Goal: Task Accomplishment & Management: Complete application form

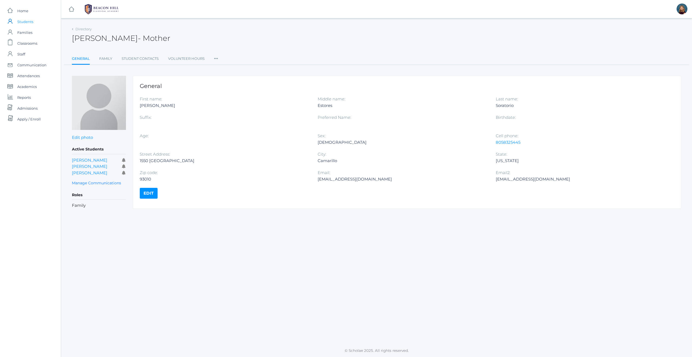
click at [34, 19] on link "icons/user/plain Created with Sketch. Students" at bounding box center [30, 21] width 61 height 11
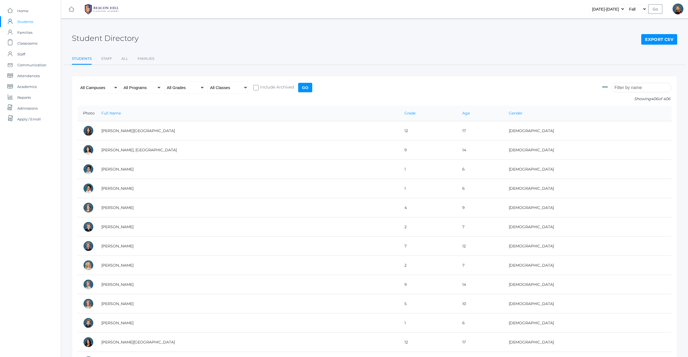
click at [646, 89] on input "search" at bounding box center [642, 87] width 60 height 9
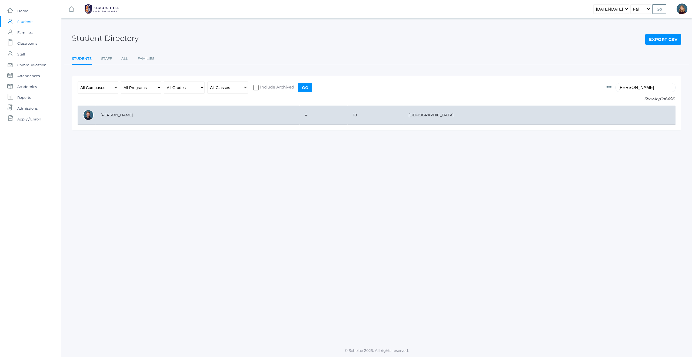
type input "brody"
click at [125, 112] on td "Bigley, Brody" at bounding box center [197, 114] width 204 height 19
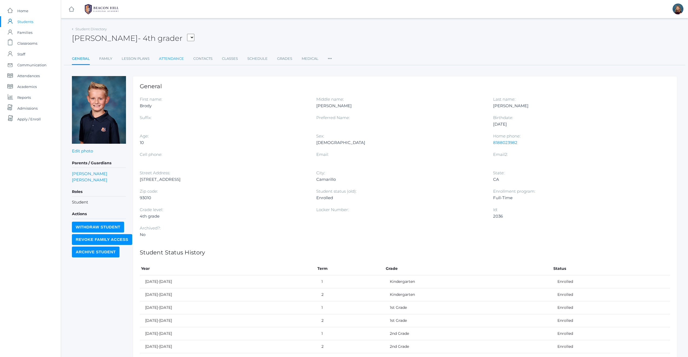
click at [173, 59] on link "Attendance" at bounding box center [171, 58] width 25 height 11
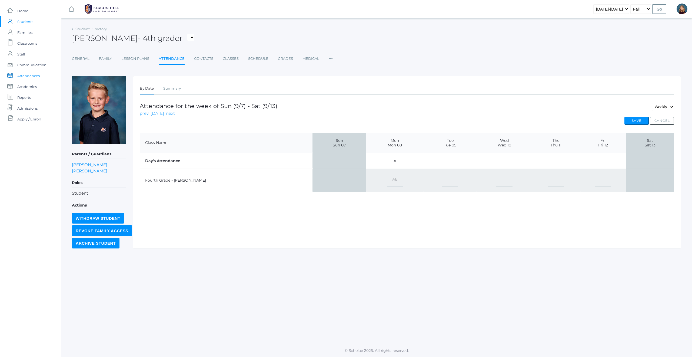
click at [23, 76] on span "Attendances" at bounding box center [28, 75] width 22 height 11
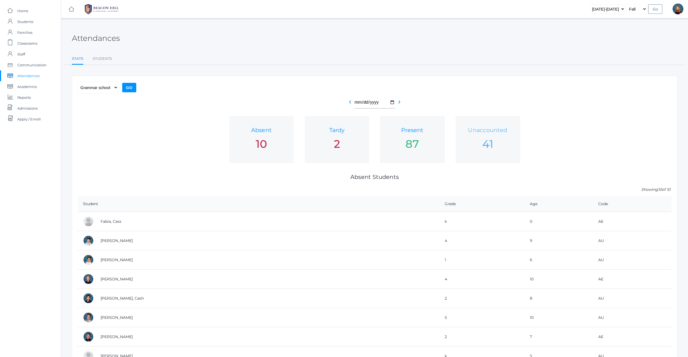
click at [487, 132] on h1 "Unaccounted" at bounding box center [488, 130] width 54 height 6
click at [28, 43] on span "Classrooms" at bounding box center [27, 43] width 20 height 11
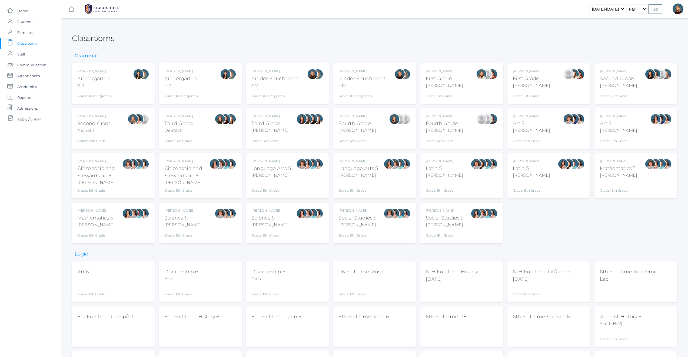
click at [634, 92] on div "Grade: 2nd Grade" at bounding box center [618, 95] width 37 height 8
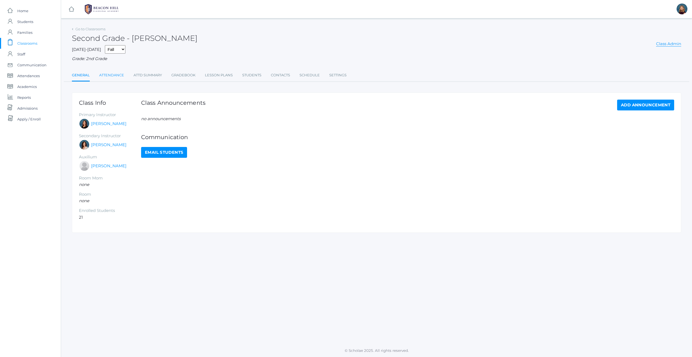
click at [115, 75] on link "Attendance" at bounding box center [111, 75] width 25 height 11
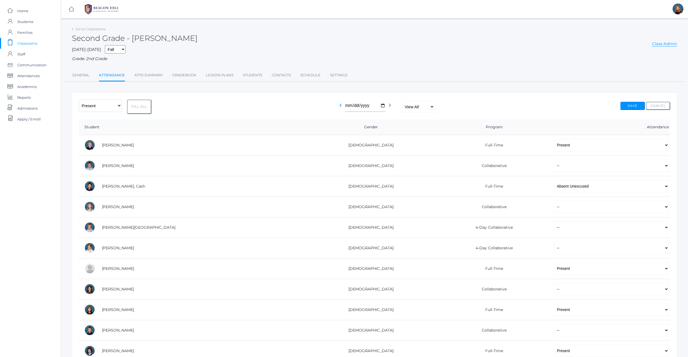
click at [119, 106] on select "-- Present Present-At-Home Tardy Excused Tardy Unexcused Absent Excused Absent …" at bounding box center [100, 106] width 43 height 12
select select "PH"
click at [141, 107] on button "Fill All" at bounding box center [139, 107] width 24 height 14
select select "PH"
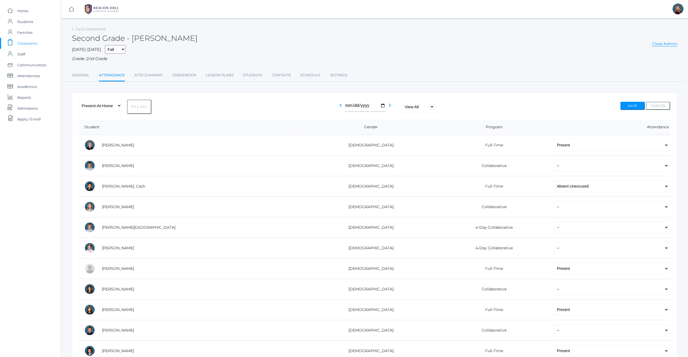
select select "PH"
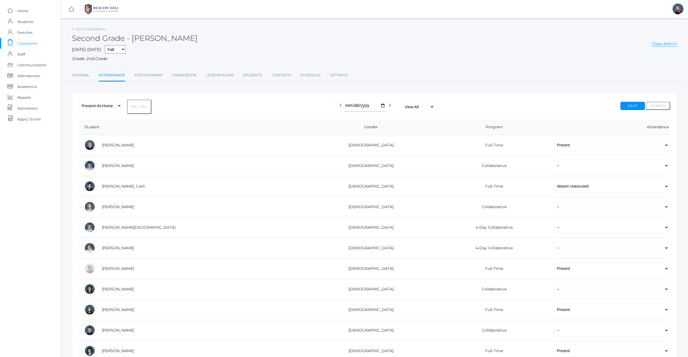
select select "PH"
click at [634, 105] on button "Save" at bounding box center [633, 106] width 24 height 8
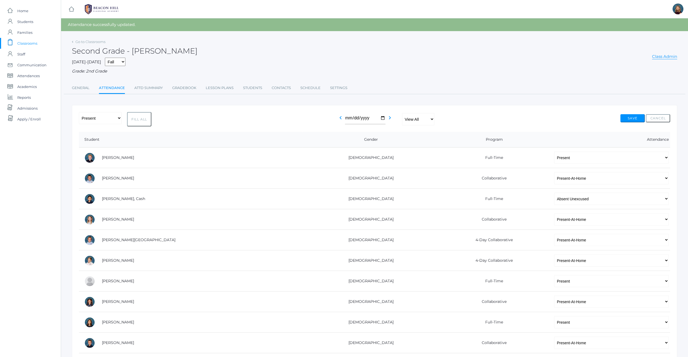
click at [31, 43] on span "Classrooms" at bounding box center [27, 43] width 20 height 11
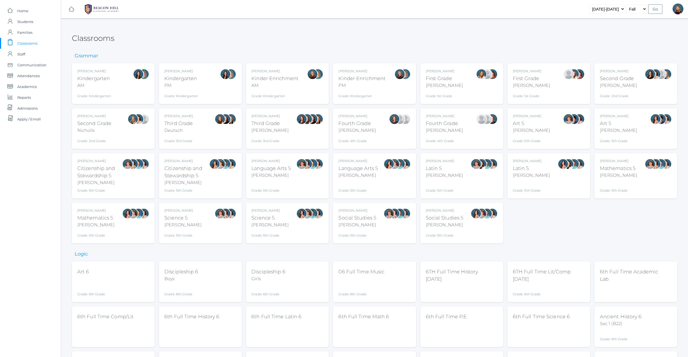
click at [114, 134] on div "Courtney Nicholls Second Grade Nicholls Grade: 2nd Grade 02LA" at bounding box center [113, 129] width 72 height 30
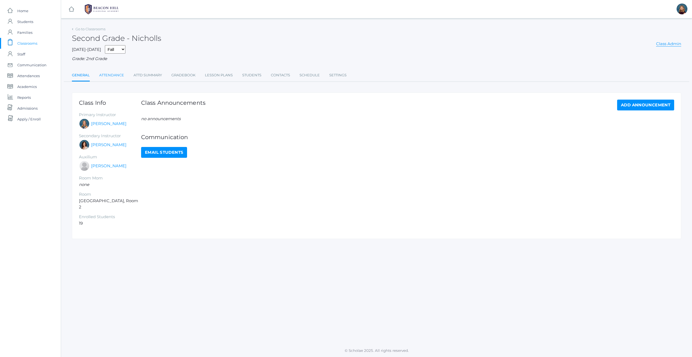
click at [111, 75] on link "Attendance" at bounding box center [111, 75] width 25 height 11
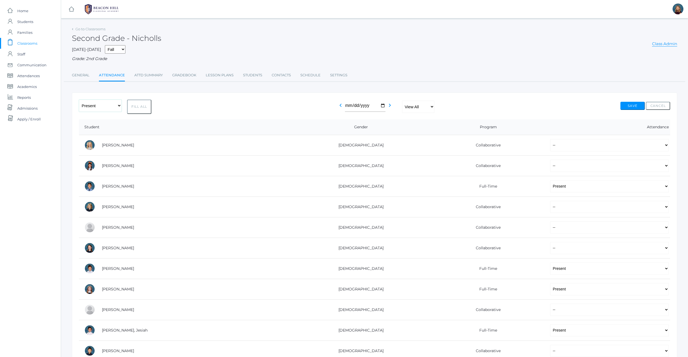
click at [120, 105] on select "-- Present Present-At-Home Tardy Excused Tardy Unexcused Absent Excused Absent …" at bounding box center [100, 106] width 43 height 12
select select "PH"
click at [143, 108] on button "Fill All" at bounding box center [139, 107] width 24 height 14
select select "PH"
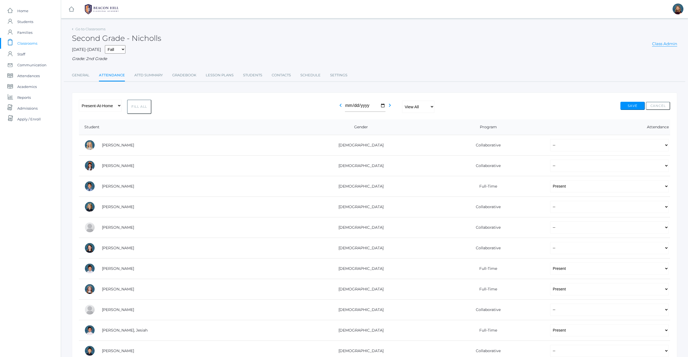
select select "PH"
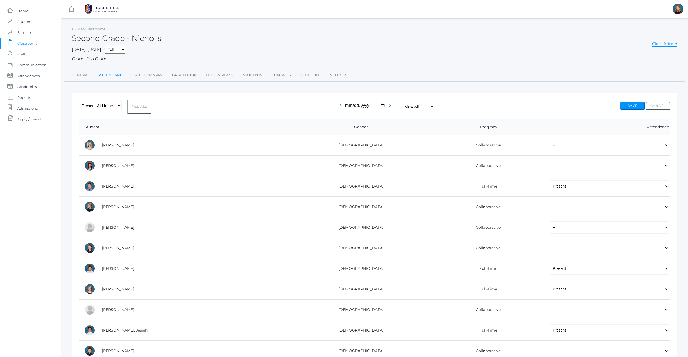
select select "PH"
click at [635, 105] on button "Save" at bounding box center [633, 106] width 24 height 8
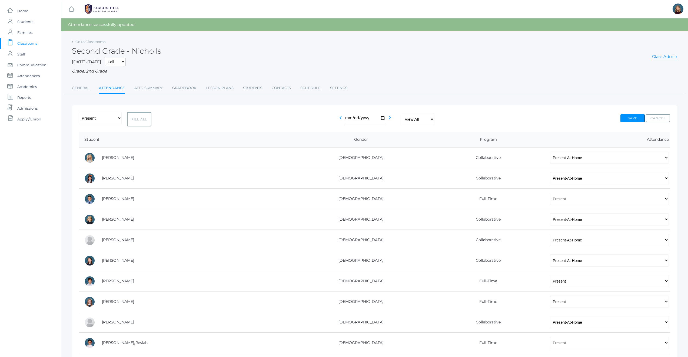
click at [31, 44] on span "Classrooms" at bounding box center [27, 43] width 20 height 11
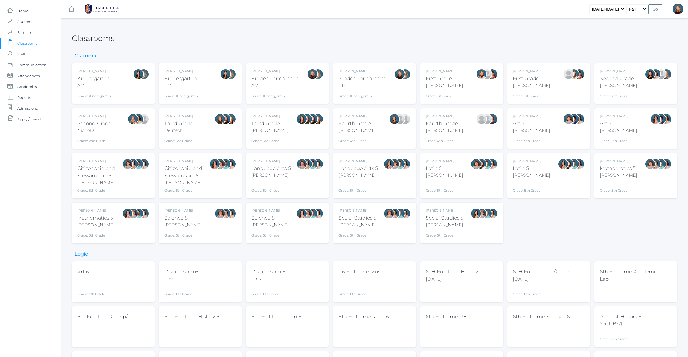
click at [392, 136] on div at bounding box center [394, 129] width 11 height 30
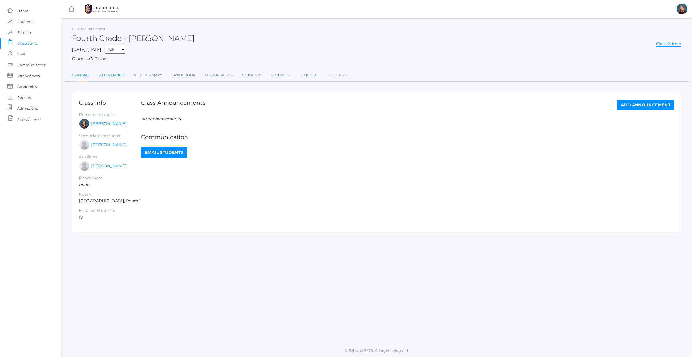
click at [113, 76] on link "Attendance" at bounding box center [111, 75] width 25 height 11
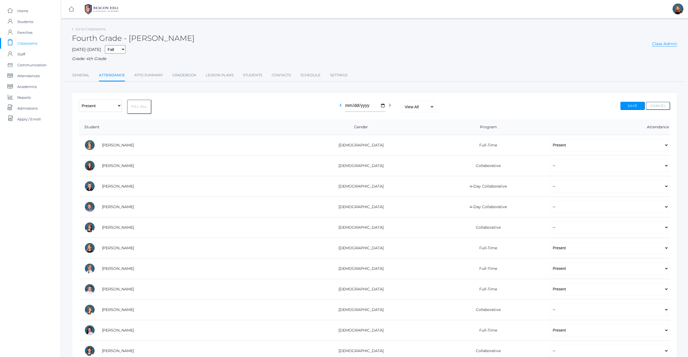
click at [115, 107] on select "-- Present Present-At-Home Tardy Excused Tardy Unexcused Absent Excused Absent …" at bounding box center [100, 106] width 43 height 12
select select "PH"
click at [140, 105] on button "Fill All" at bounding box center [139, 107] width 24 height 14
select select "PH"
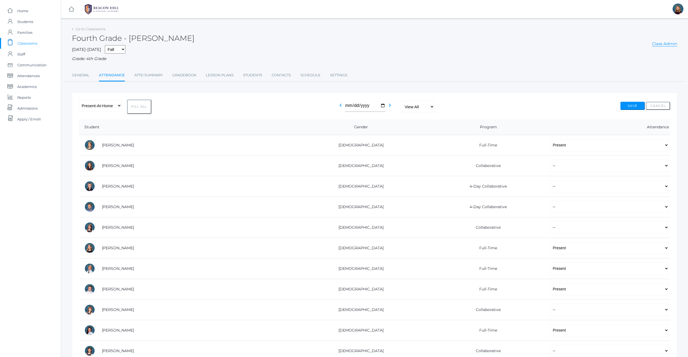
select select "PH"
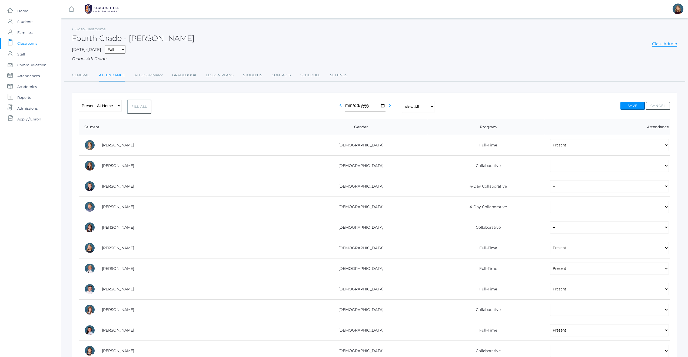
select select "PH"
click at [632, 106] on button "Save" at bounding box center [633, 106] width 24 height 8
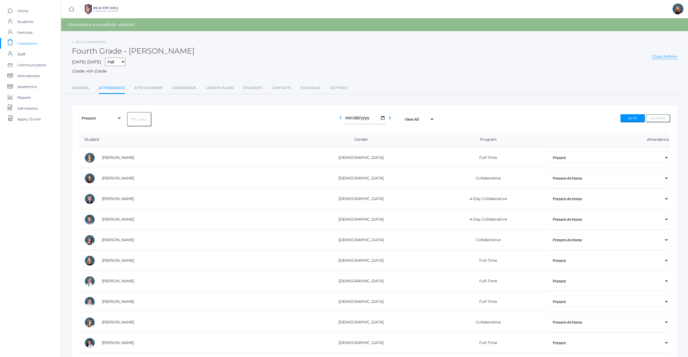
click at [29, 43] on span "Classrooms" at bounding box center [27, 43] width 20 height 11
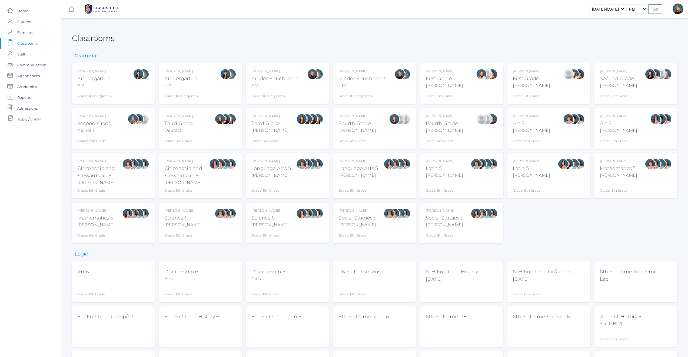
click at [440, 131] on div "[PERSON_NAME]" at bounding box center [444, 130] width 37 height 6
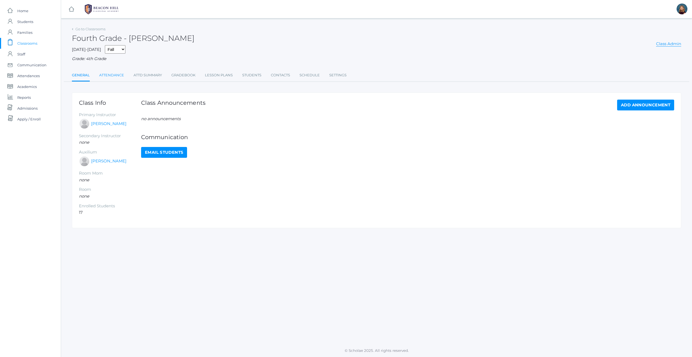
click at [118, 76] on link "Attendance" at bounding box center [111, 75] width 25 height 11
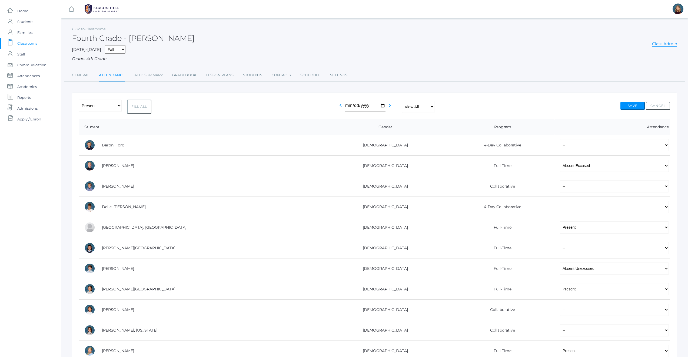
click at [115, 106] on select "-- Present Present-At-Home Tardy Excused Tardy Unexcused Absent Excused Absent …" at bounding box center [100, 106] width 43 height 12
select select "PH"
click at [140, 106] on button "Fill All" at bounding box center [139, 107] width 24 height 14
select select "PH"
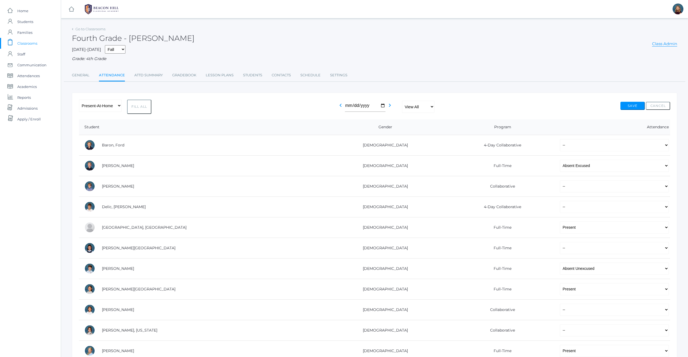
select select "PH"
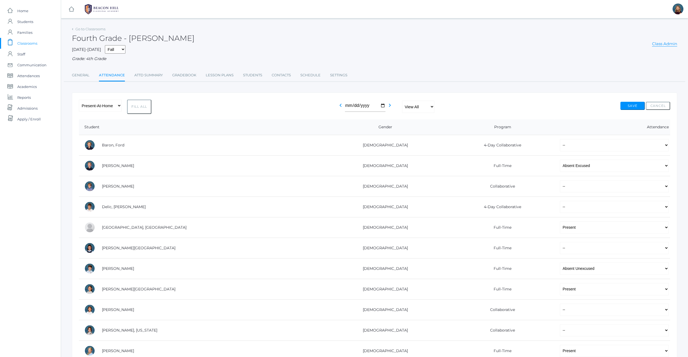
select select "PH"
click at [630, 106] on button "Save" at bounding box center [633, 106] width 24 height 8
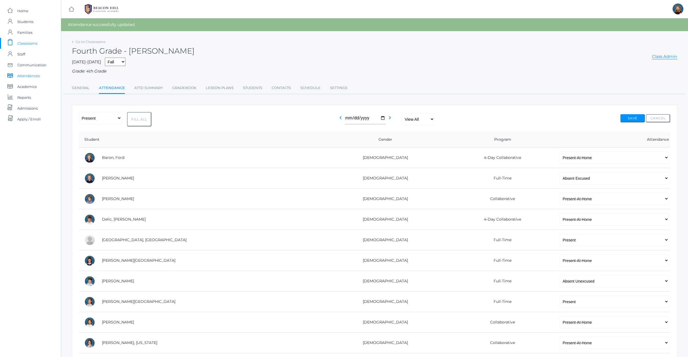
click at [28, 75] on span "Attendances" at bounding box center [28, 75] width 22 height 11
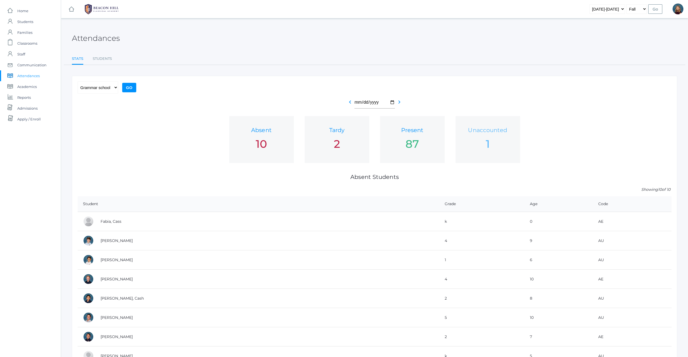
click at [488, 140] on div "1" at bounding box center [488, 144] width 54 height 16
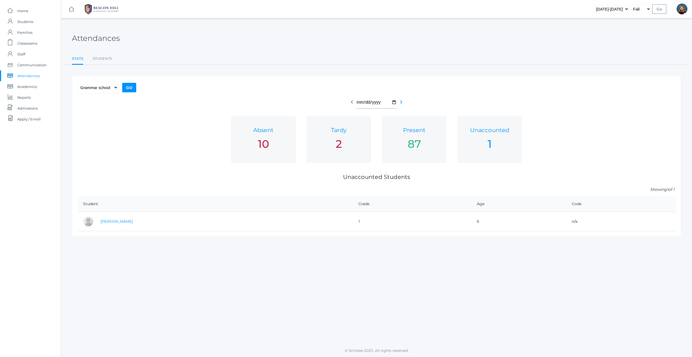
click at [119, 221] on link "Smith, Oliver" at bounding box center [117, 221] width 32 height 5
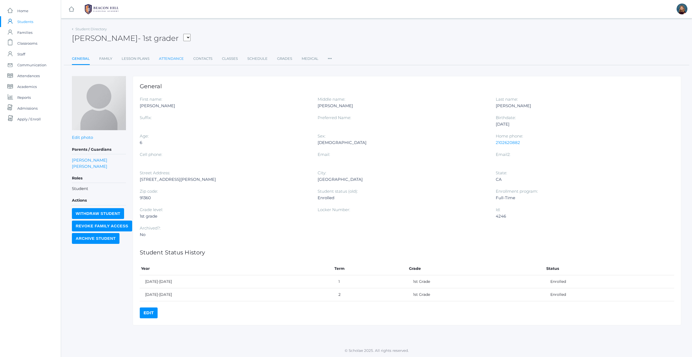
click at [170, 59] on link "Attendance" at bounding box center [171, 58] width 25 height 11
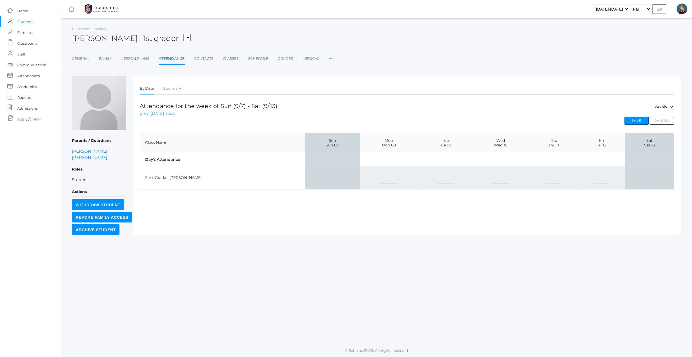
click at [381, 177] on select "-- Present Present-At-Home Tardy Excused Tardy Unexcused Absent Excused Absent …" at bounding box center [389, 177] width 16 height 12
select select "AE"
click at [638, 120] on button "Save" at bounding box center [637, 121] width 24 height 8
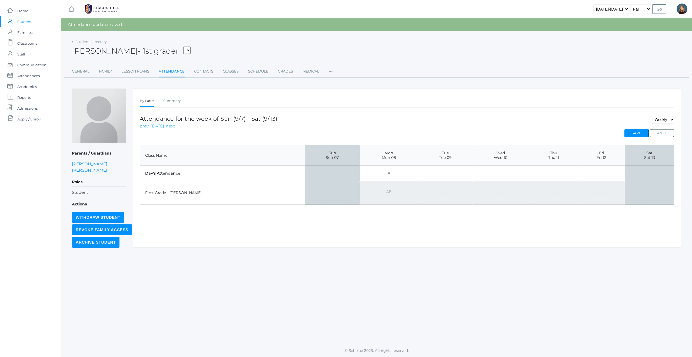
click at [23, 21] on span "Students" at bounding box center [25, 21] width 16 height 11
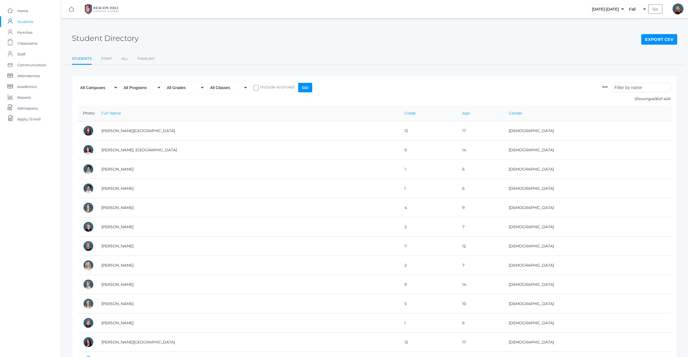
click at [632, 89] on input "search" at bounding box center [642, 87] width 60 height 9
click at [581, 83] on form "Photo Id Full Name Preferred Name First Name Middle Name Last Name Grade Age Ge…" at bounding box center [375, 93] width 594 height 24
click at [26, 87] on span "Academics" at bounding box center [26, 86] width 19 height 11
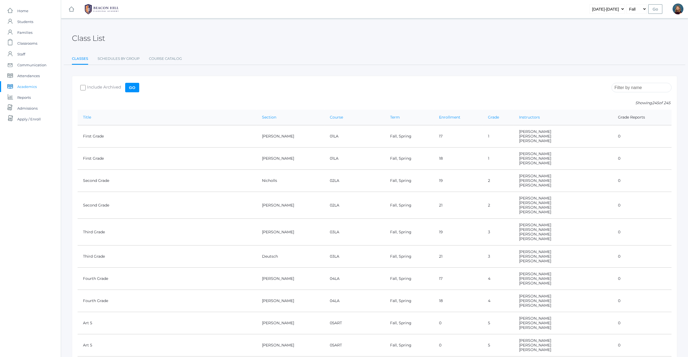
click at [623, 9] on select "2019-2020 2020-2021 2021-2022 2022-2023 2023-2024 2024-2025 2025-2026" at bounding box center [607, 8] width 36 height 9
select select "2019-2020"
click at [655, 9] on input "Go" at bounding box center [655, 8] width 14 height 9
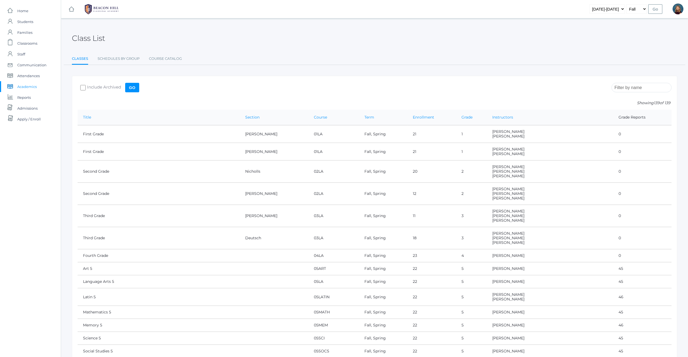
click at [655, 9] on input "Go" at bounding box center [655, 8] width 14 height 9
click at [634, 88] on input "search" at bounding box center [642, 87] width 60 height 9
click at [636, 89] on input "search" at bounding box center [642, 87] width 60 height 9
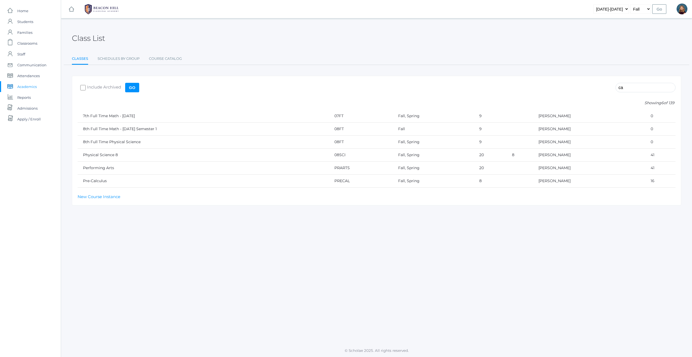
type input "c"
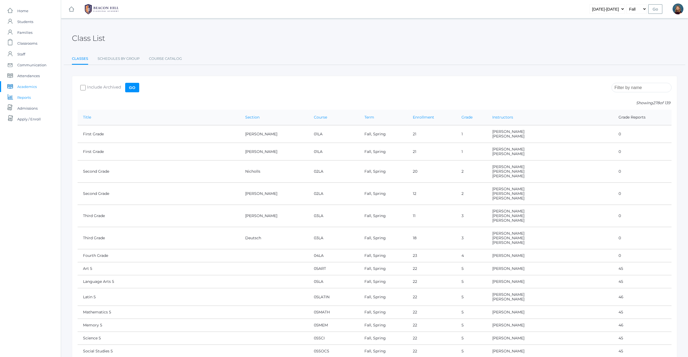
click at [25, 98] on span "Reports" at bounding box center [24, 97] width 14 height 11
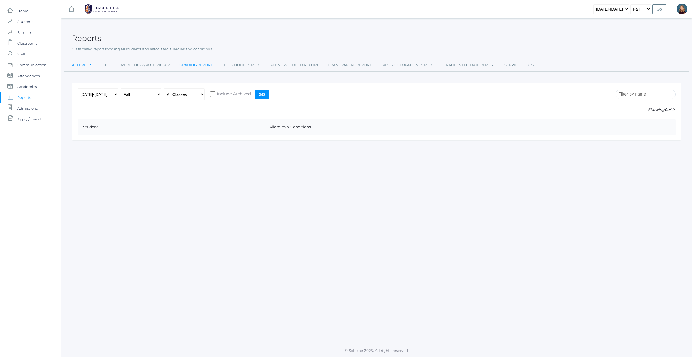
click at [204, 65] on link "Grading Report" at bounding box center [196, 65] width 33 height 11
click at [632, 96] on input "search" at bounding box center [646, 94] width 60 height 9
type input "v"
click at [203, 94] on select "All Classes Grammar - *KIND - Kindergarten AM - *KIND - Kindergarten PM - *KNDC…" at bounding box center [184, 94] width 41 height 12
select select "9"
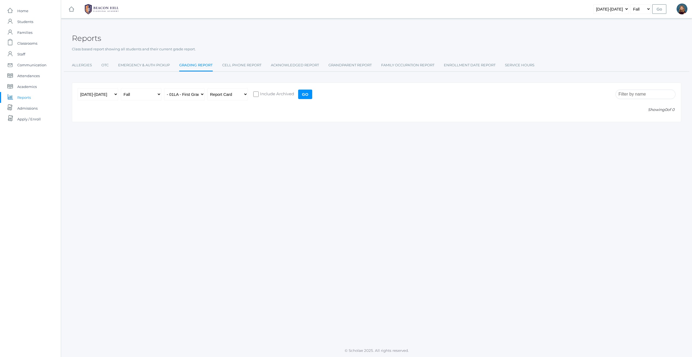
click at [304, 95] on input "Go" at bounding box center [305, 94] width 14 height 9
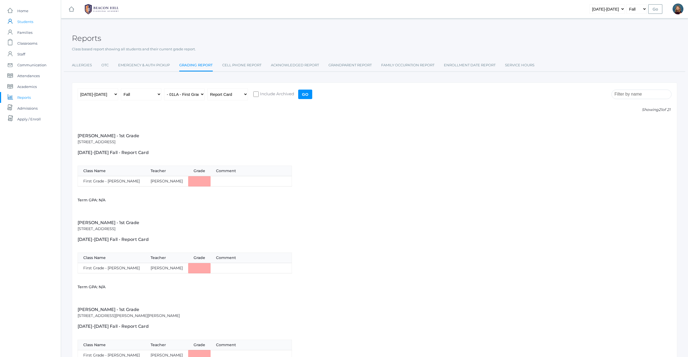
click at [25, 22] on span "Students" at bounding box center [25, 21] width 16 height 11
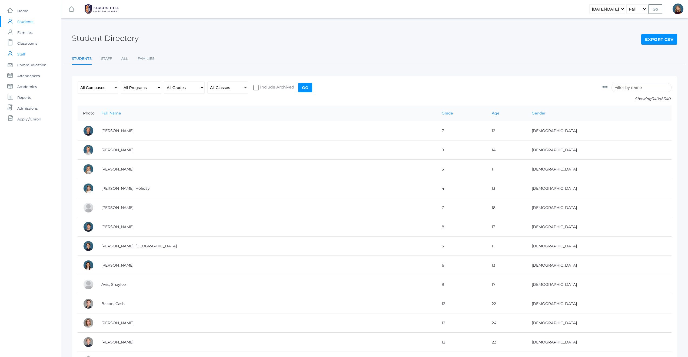
click at [28, 55] on link "icons/user/plain Created with Sketch. Staff" at bounding box center [30, 54] width 61 height 11
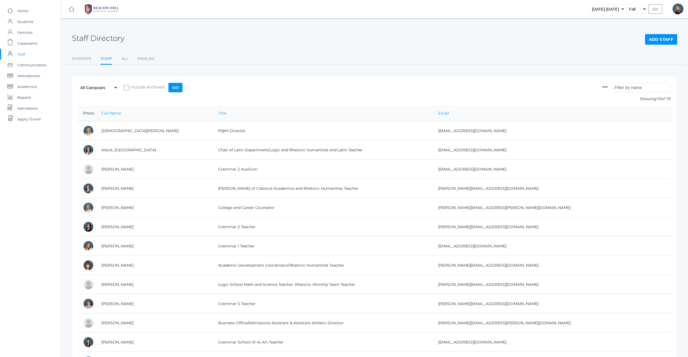
click at [637, 85] on input "search" at bounding box center [642, 87] width 60 height 9
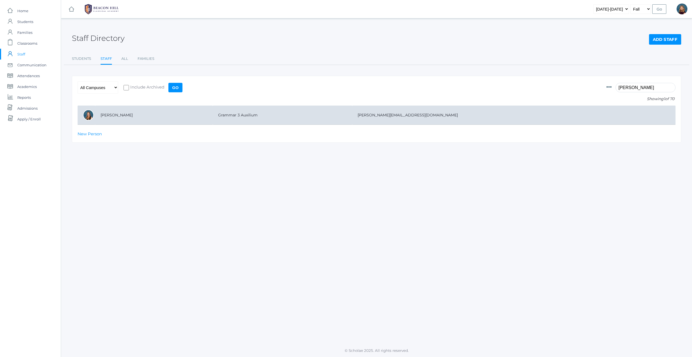
type input "julian"
click at [127, 116] on td "Fowler, Juliana" at bounding box center [154, 114] width 118 height 19
